Goal: Information Seeking & Learning: Learn about a topic

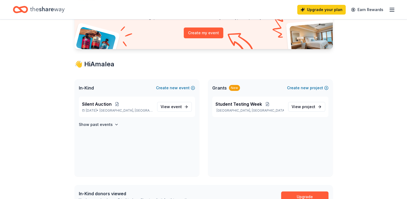
scroll to position [60, 0]
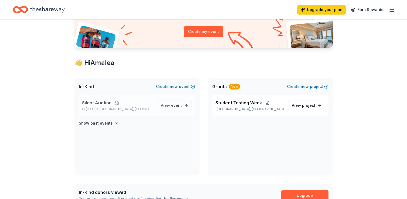
click at [123, 106] on div "Silent Auction Feb 27, 2026 • Humble, TX" at bounding box center [117, 105] width 71 height 12
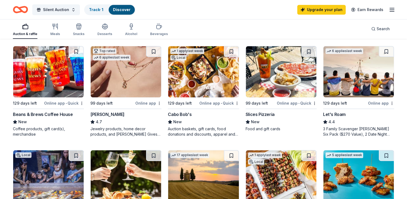
scroll to position [261, 0]
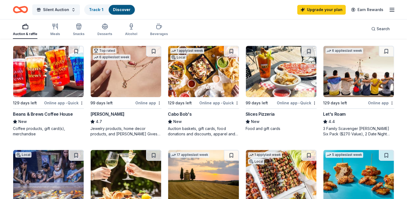
click at [53, 83] on img at bounding box center [48, 71] width 71 height 51
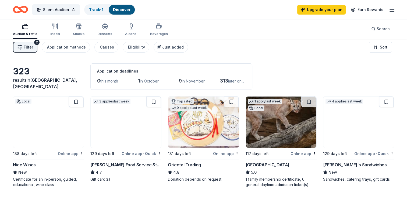
scroll to position [0, 0]
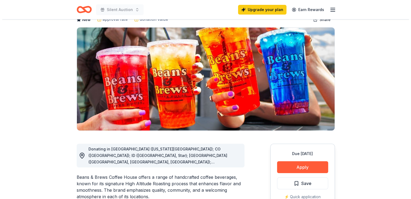
scroll to position [48, 0]
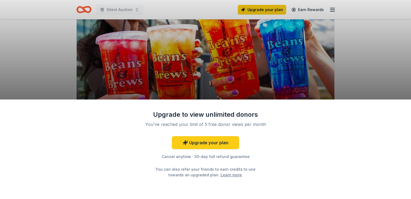
click at [353, 77] on div "Upgrade to view unlimited donors You've reached your limit of 5 free donor view…" at bounding box center [205, 99] width 411 height 199
